Goal: Task Accomplishment & Management: Use online tool/utility

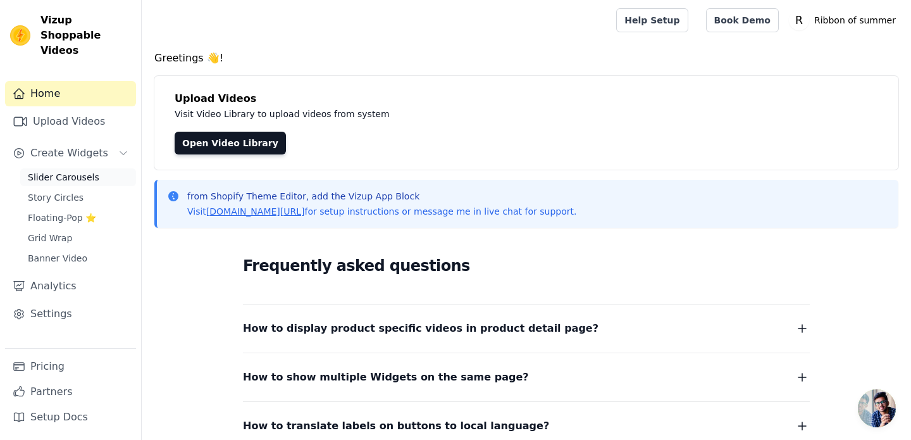
click at [69, 171] on span "Slider Carousels" at bounding box center [64, 177] width 72 height 13
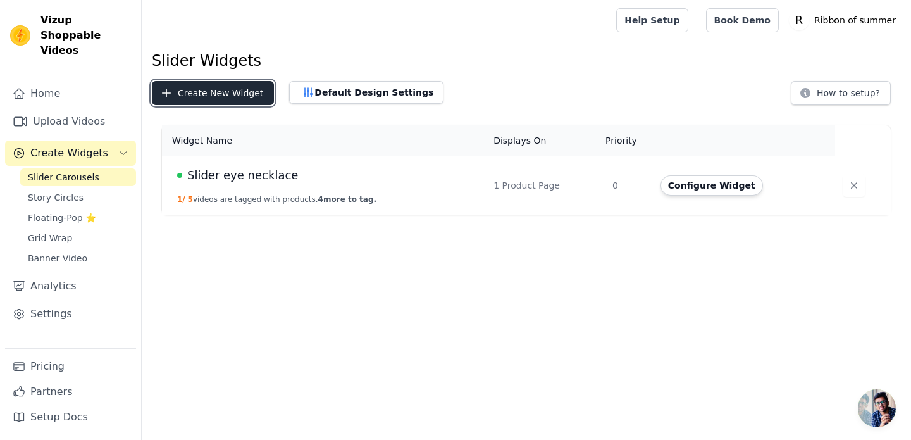
click at [206, 101] on button "Create New Widget" at bounding box center [213, 93] width 122 height 24
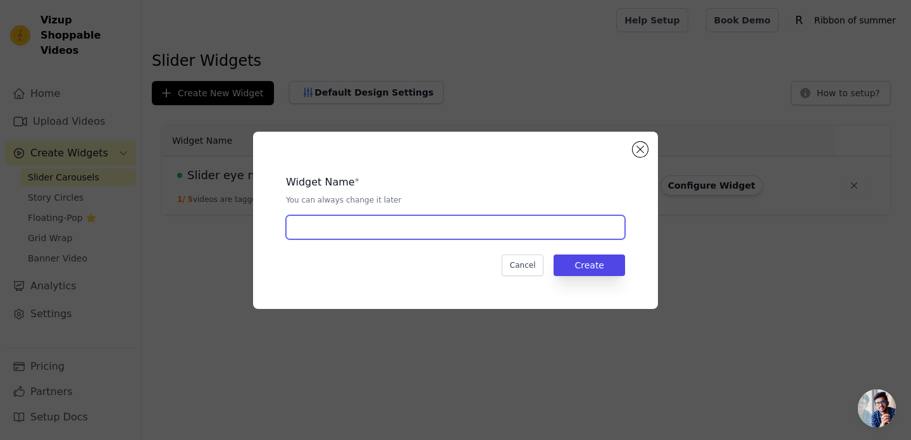
click at [385, 229] on input "text" at bounding box center [455, 227] width 339 height 24
type input "Home page"
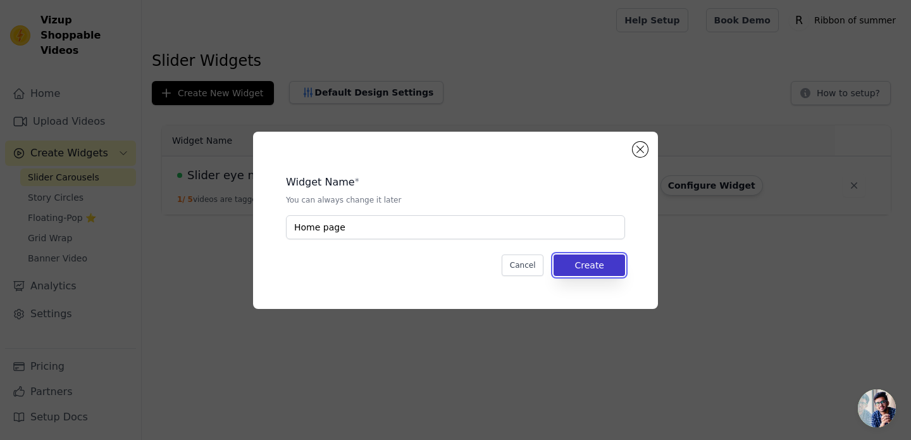
click at [578, 268] on button "Create" at bounding box center [590, 265] width 72 height 22
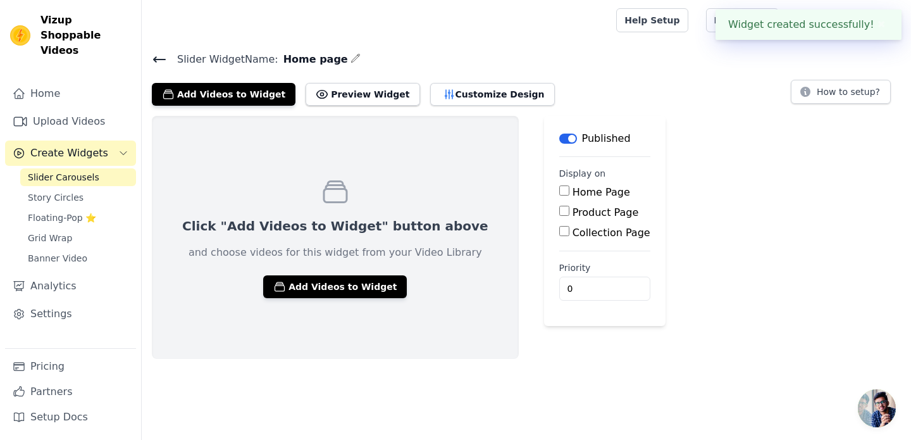
click at [559, 193] on input "Home Page" at bounding box center [564, 190] width 10 height 10
checkbox input "true"
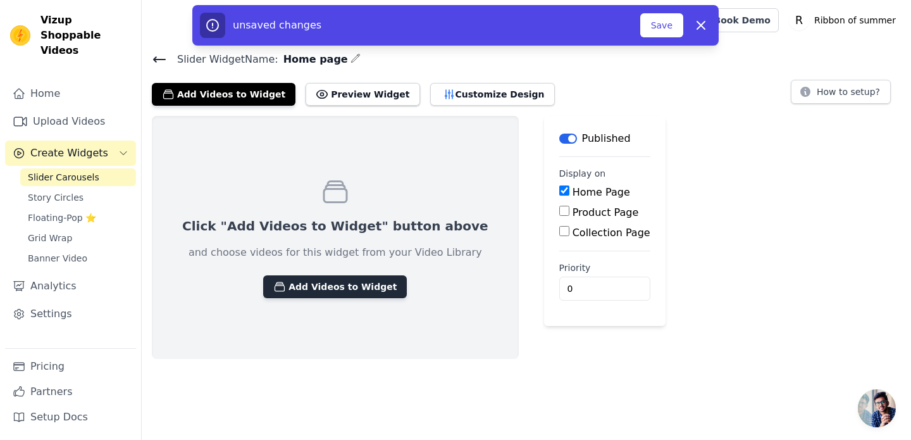
click at [313, 286] on button "Add Videos to Widget" at bounding box center [335, 286] width 144 height 23
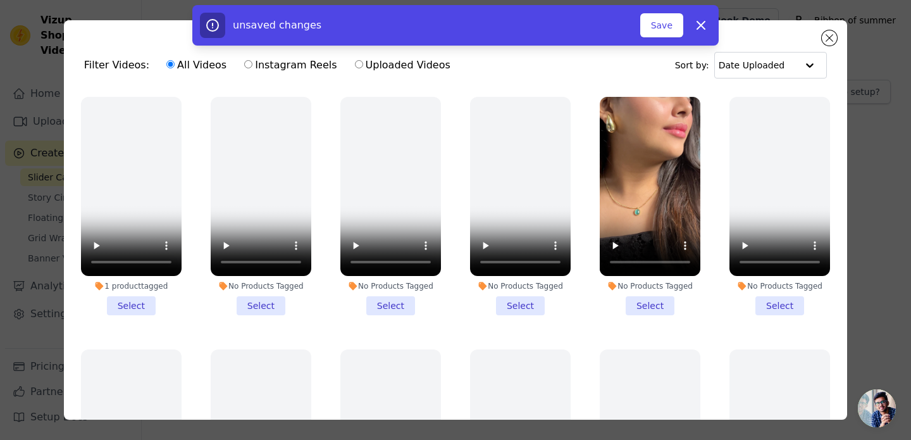
click at [654, 305] on li "No Products Tagged Select" at bounding box center [650, 206] width 101 height 218
click at [0, 0] on input "No Products Tagged Select" at bounding box center [0, 0] width 0 height 0
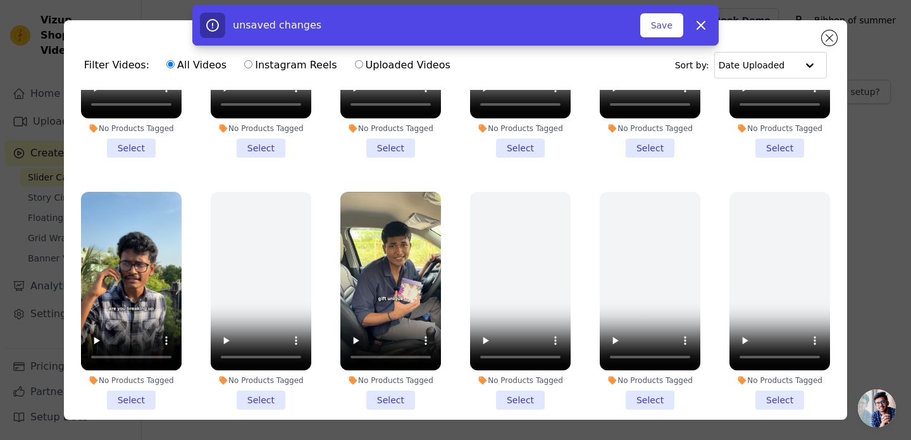
scroll to position [499, 0]
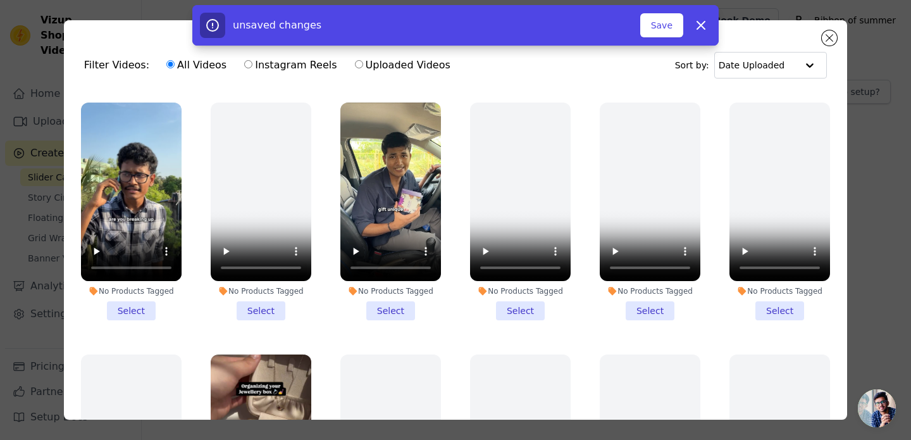
click at [125, 311] on li "No Products Tagged Select" at bounding box center [131, 212] width 101 height 218
click at [0, 0] on input "No Products Tagged Select" at bounding box center [0, 0] width 0 height 0
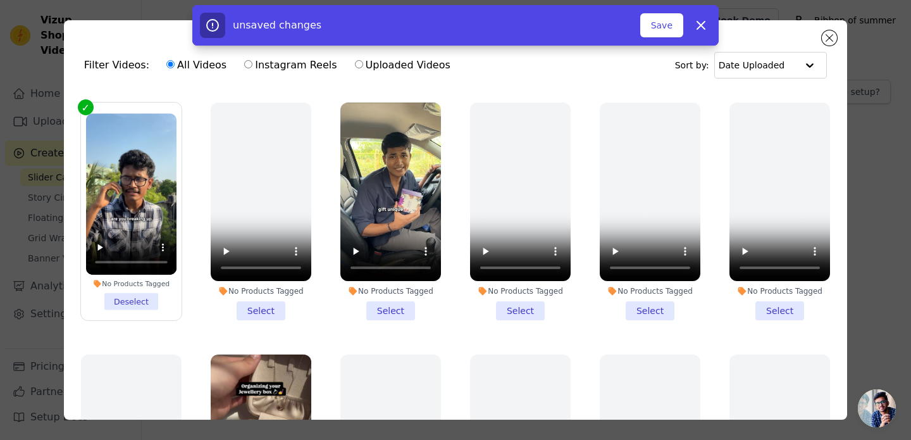
click at [382, 310] on li "No Products Tagged Select" at bounding box center [390, 212] width 101 height 218
click at [0, 0] on input "No Products Tagged Select" at bounding box center [0, 0] width 0 height 0
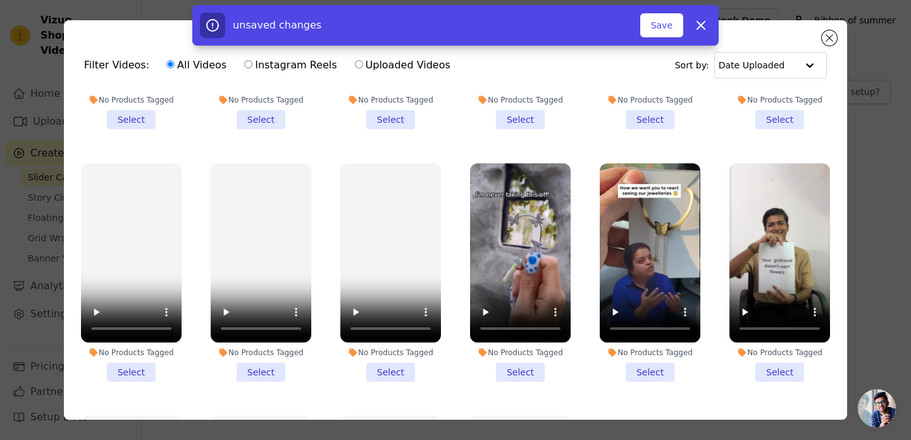
scroll to position [946, 0]
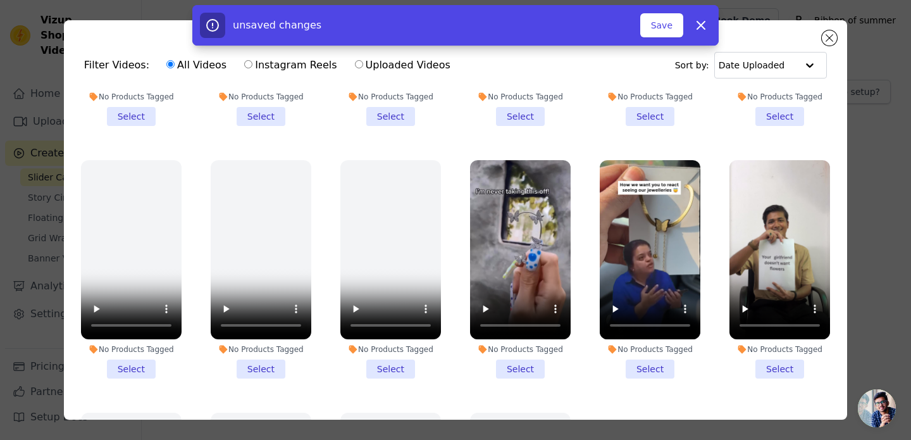
click at [782, 365] on li "No Products Tagged Select" at bounding box center [780, 269] width 101 height 218
click at [0, 0] on input "No Products Tagged Select" at bounding box center [0, 0] width 0 height 0
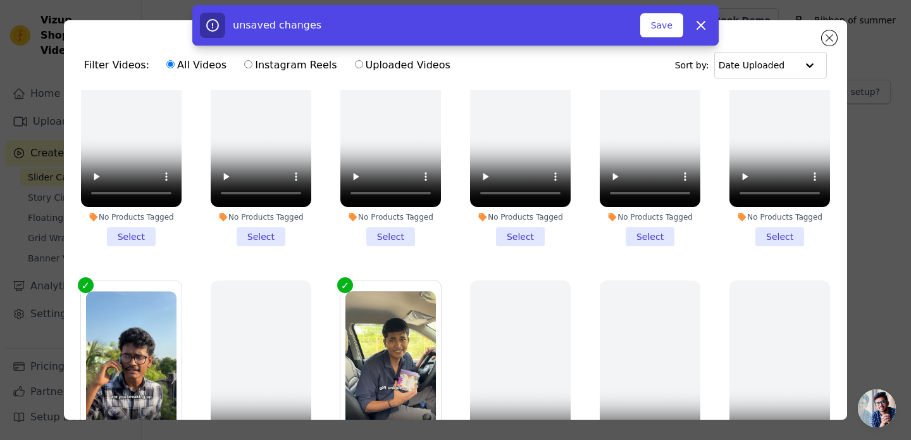
scroll to position [0, 0]
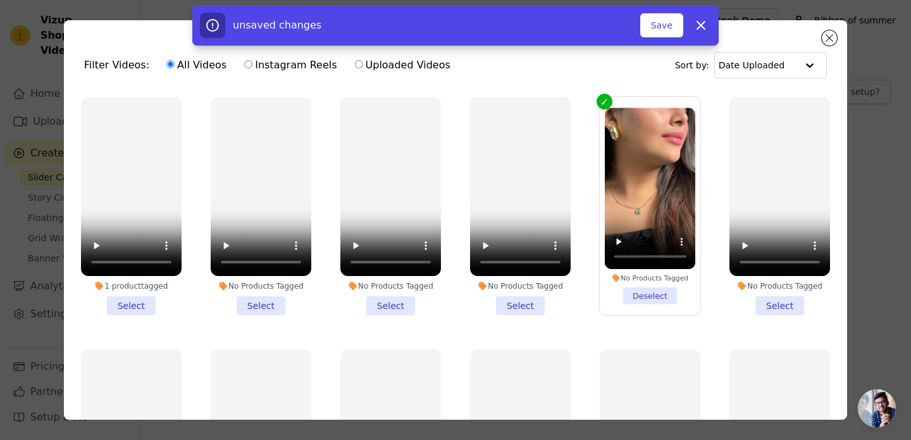
click at [297, 69] on label "Instagram Reels" at bounding box center [291, 65] width 94 height 16
click at [253, 68] on input "Instagram Reels" at bounding box center [248, 64] width 8 height 8
radio input "true"
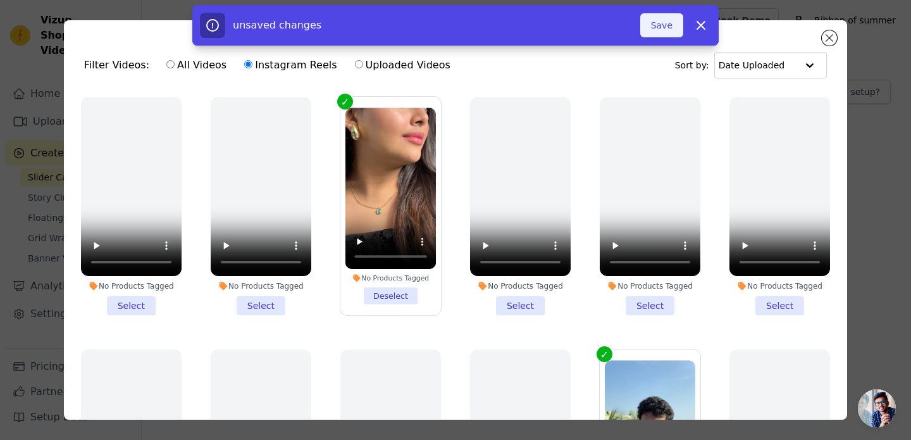
click at [660, 21] on button "Save" at bounding box center [661, 25] width 43 height 24
click at [669, 30] on button "Save" at bounding box center [661, 25] width 43 height 24
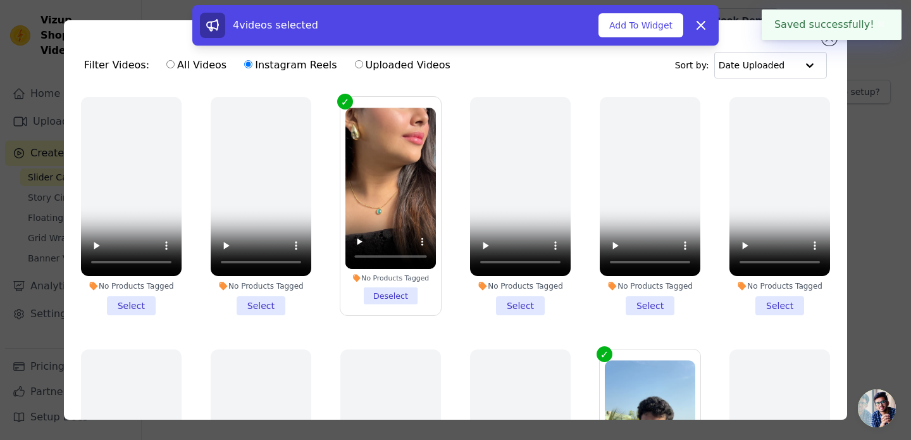
click at [669, 30] on button "Add To Widget" at bounding box center [641, 25] width 85 height 24
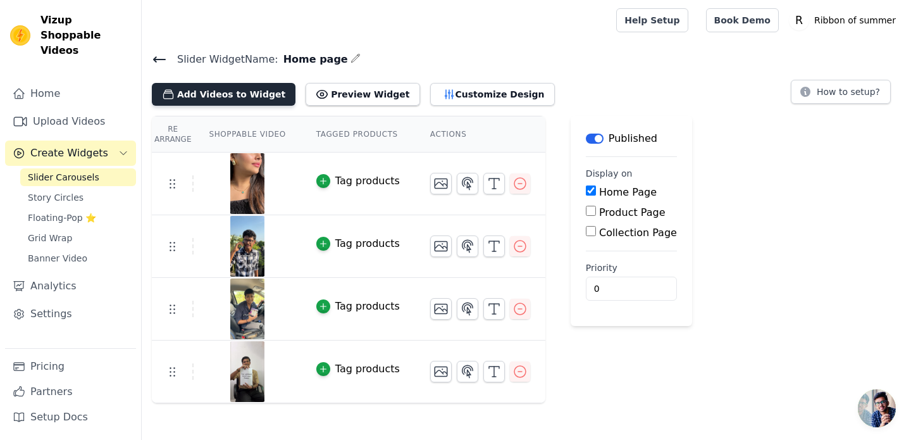
click at [244, 97] on button "Add Videos to Widget" at bounding box center [224, 94] width 144 height 23
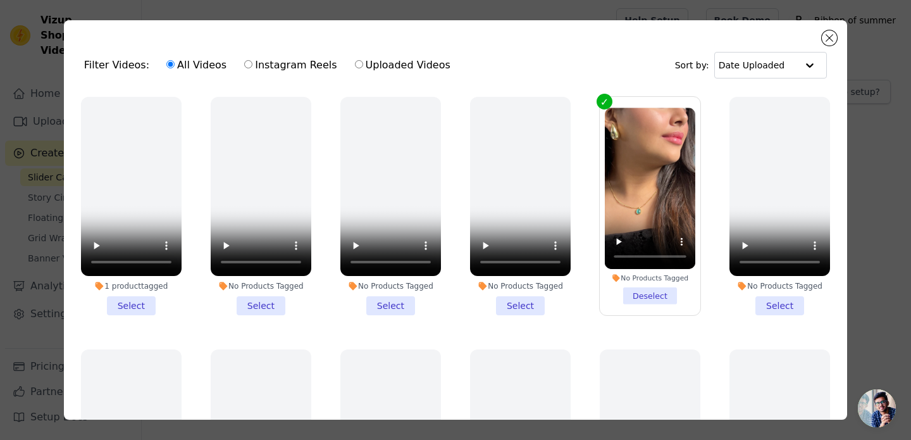
click at [303, 67] on label "Instagram Reels" at bounding box center [291, 65] width 94 height 16
click at [253, 67] on input "Instagram Reels" at bounding box center [248, 64] width 8 height 8
radio input "true"
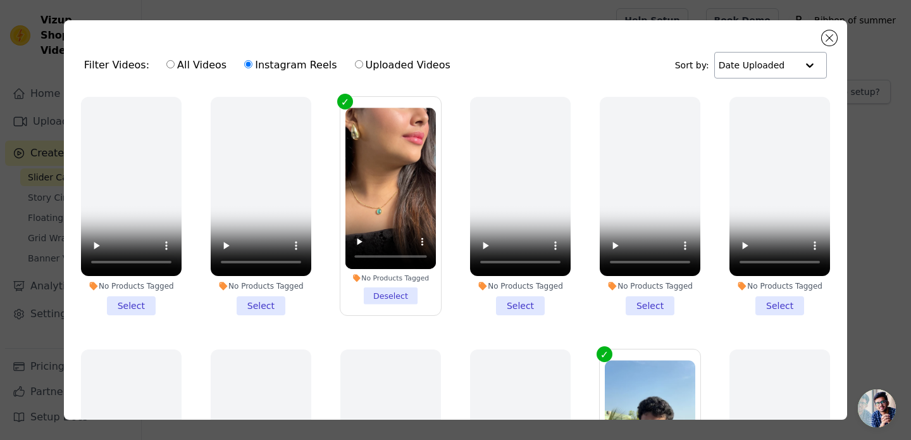
click at [805, 60] on div at bounding box center [809, 65] width 25 height 25
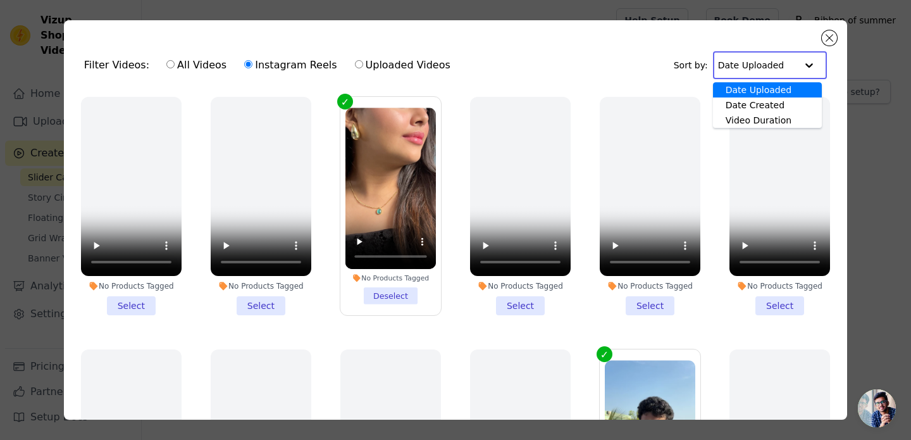
click at [636, 53] on div "Filter Videos: All Videos Instagram Reels Uploaded Videos Sort by: Date Uploade…" at bounding box center [455, 65] width 763 height 49
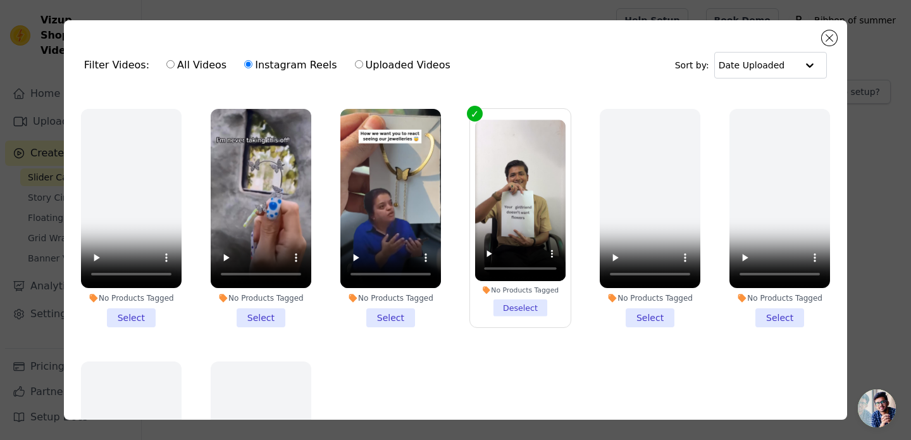
scroll to position [1019, 0]
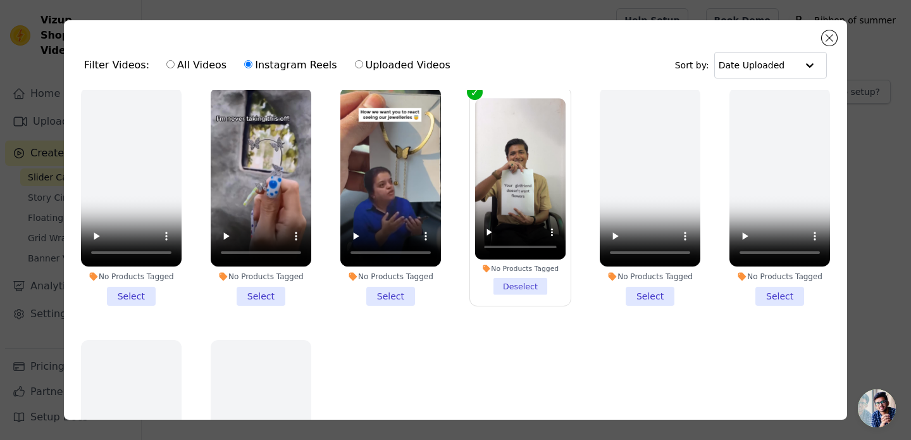
click at [253, 296] on li "No Products Tagged Select" at bounding box center [261, 196] width 101 height 218
click at [0, 0] on input "No Products Tagged Select" at bounding box center [0, 0] width 0 height 0
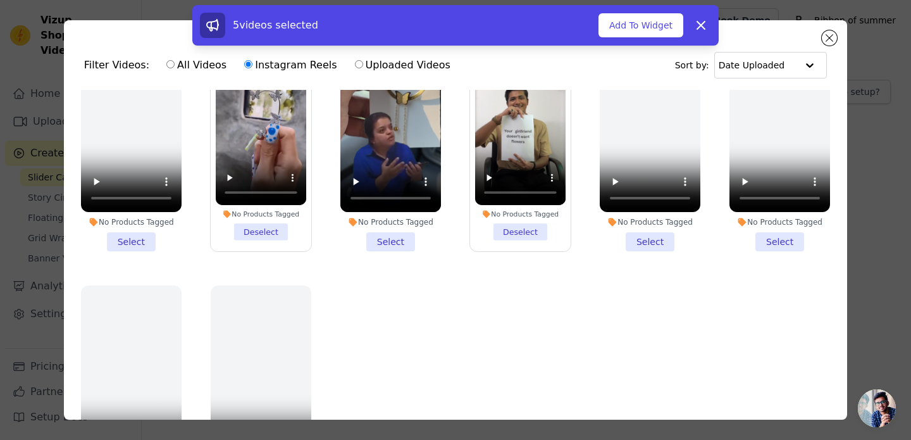
scroll to position [1016, 0]
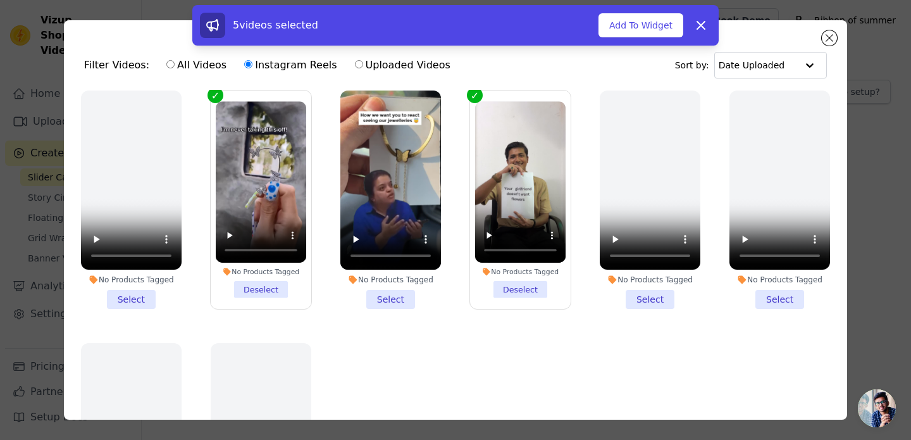
click at [397, 299] on li "No Products Tagged Select" at bounding box center [390, 200] width 101 height 218
click at [0, 0] on input "No Products Tagged Select" at bounding box center [0, 0] width 0 height 0
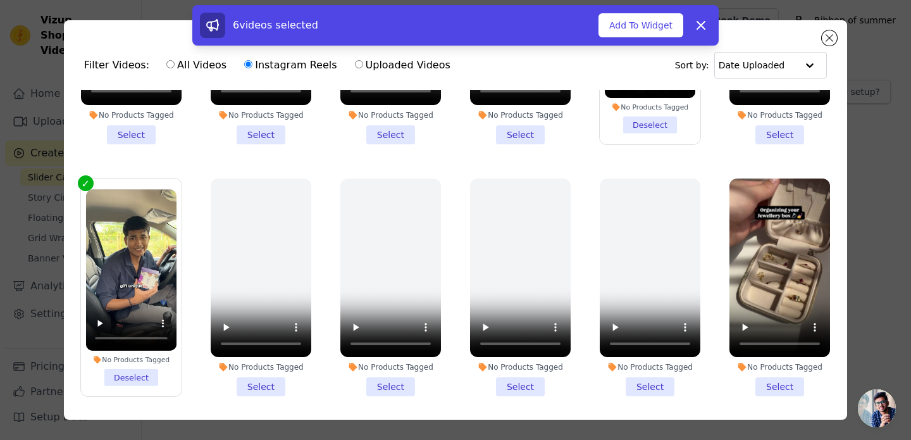
scroll to position [446, 0]
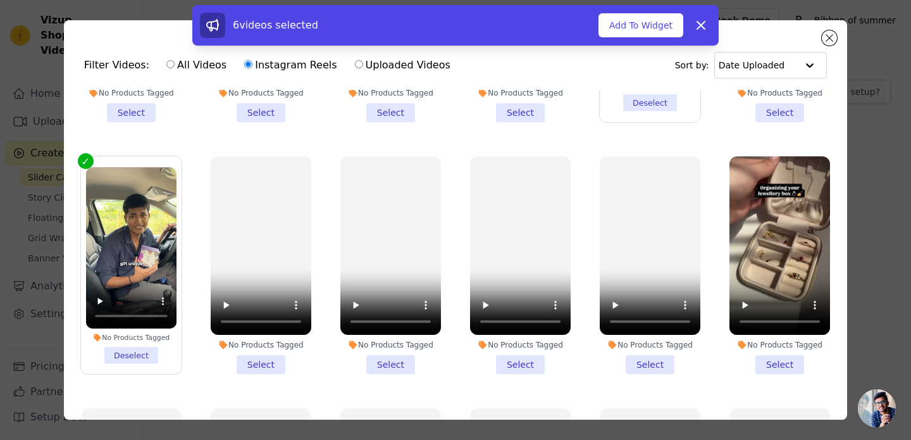
click at [778, 364] on li "No Products Tagged Select" at bounding box center [780, 265] width 101 height 218
click at [0, 0] on input "No Products Tagged Select" at bounding box center [0, 0] width 0 height 0
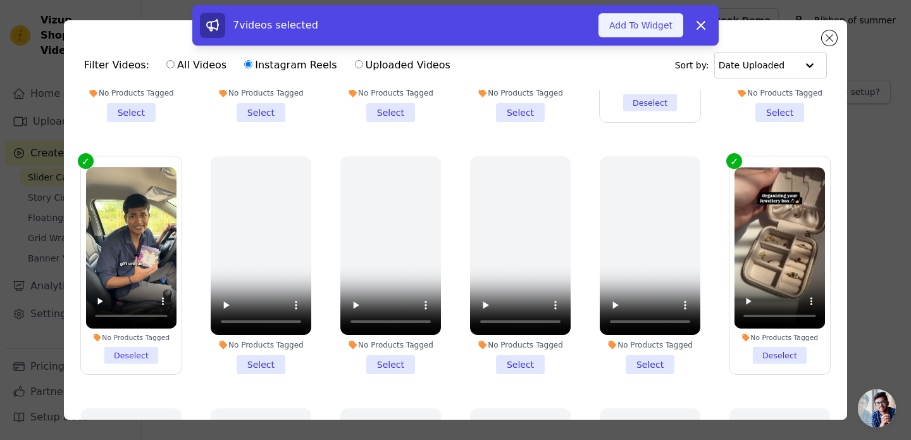
click at [668, 32] on button "Add To Widget" at bounding box center [641, 25] width 85 height 24
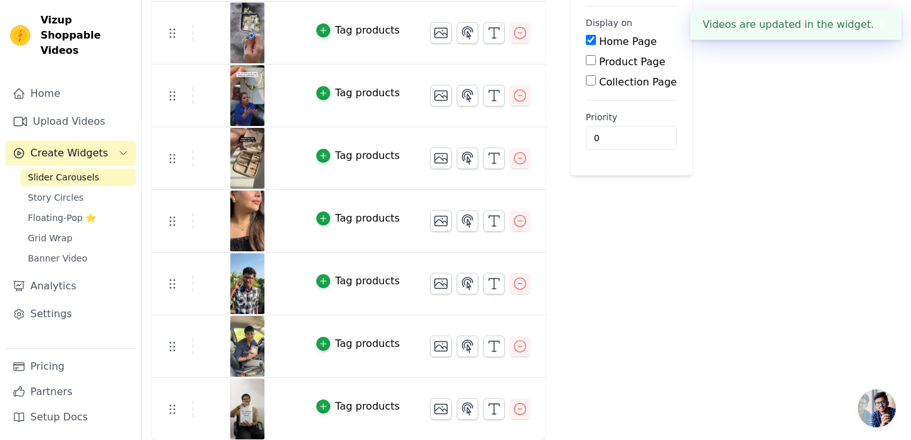
scroll to position [0, 0]
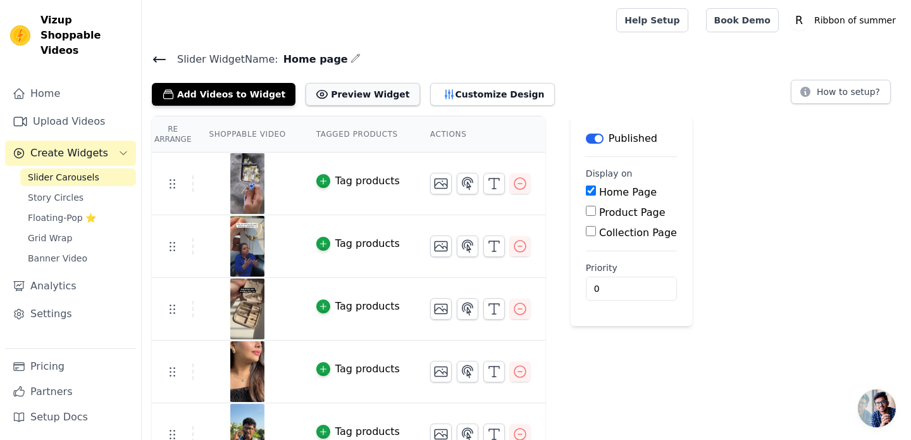
click at [320, 97] on button "Preview Widget" at bounding box center [363, 94] width 114 height 23
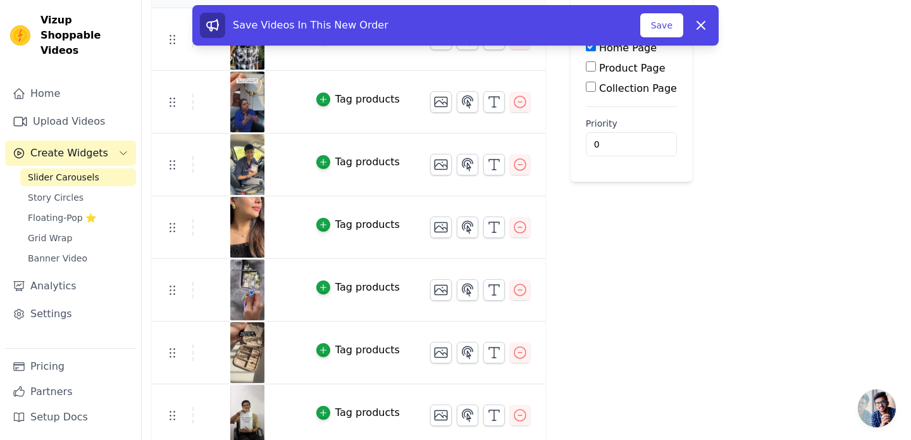
scroll to position [151, 0]
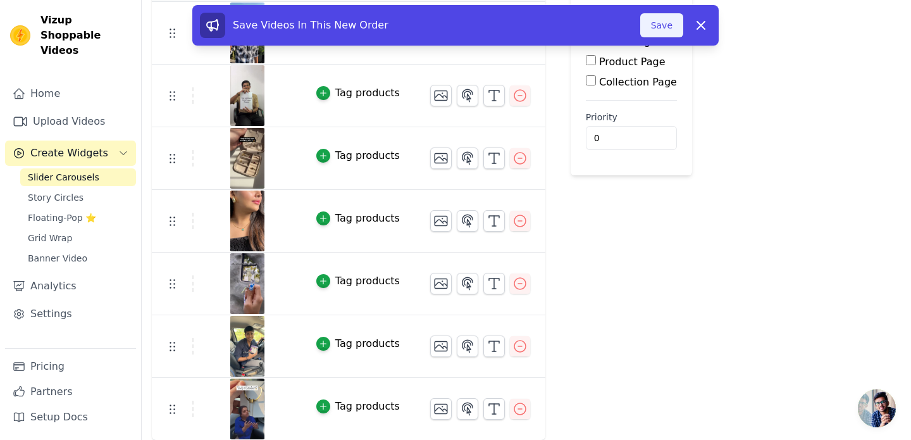
click at [668, 27] on button "Save" at bounding box center [661, 25] width 43 height 24
